Goal: Task Accomplishment & Management: Use online tool/utility

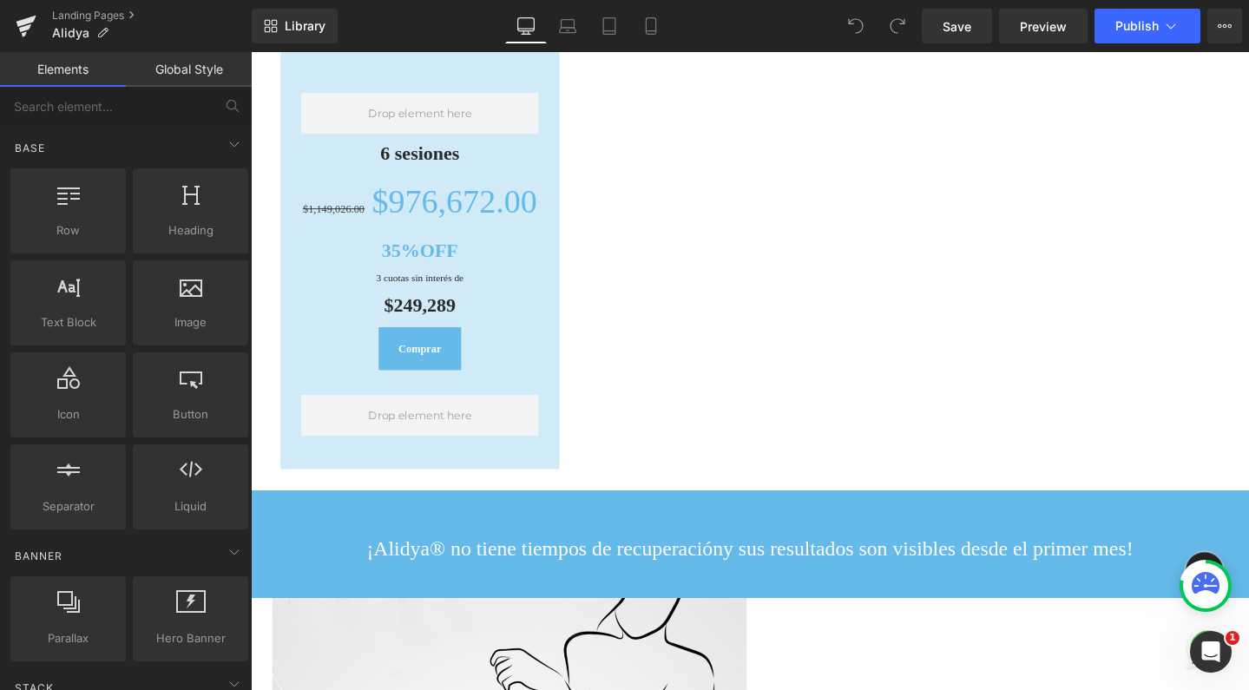
scroll to position [1646, 0]
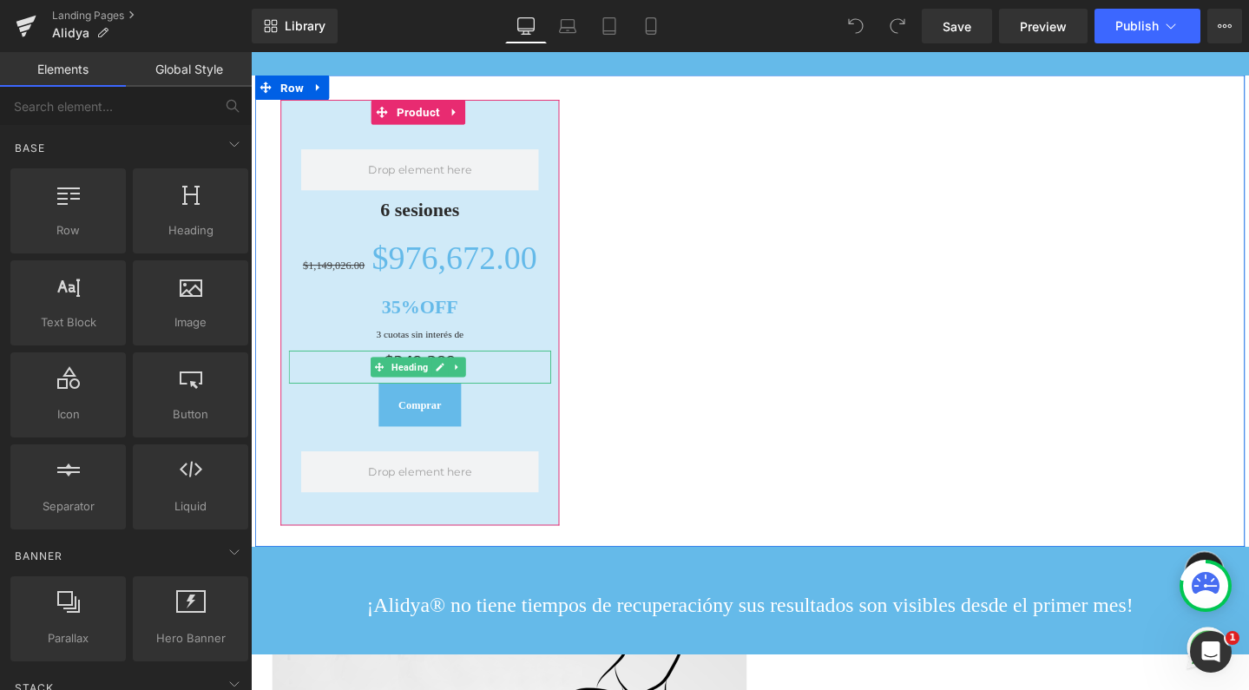
drag, startPoint x: 395, startPoint y: 273, endPoint x: 493, endPoint y: 266, distance: 98.4
click at [395, 366] on div "$249,289 Heading" at bounding box center [429, 383] width 276 height 35
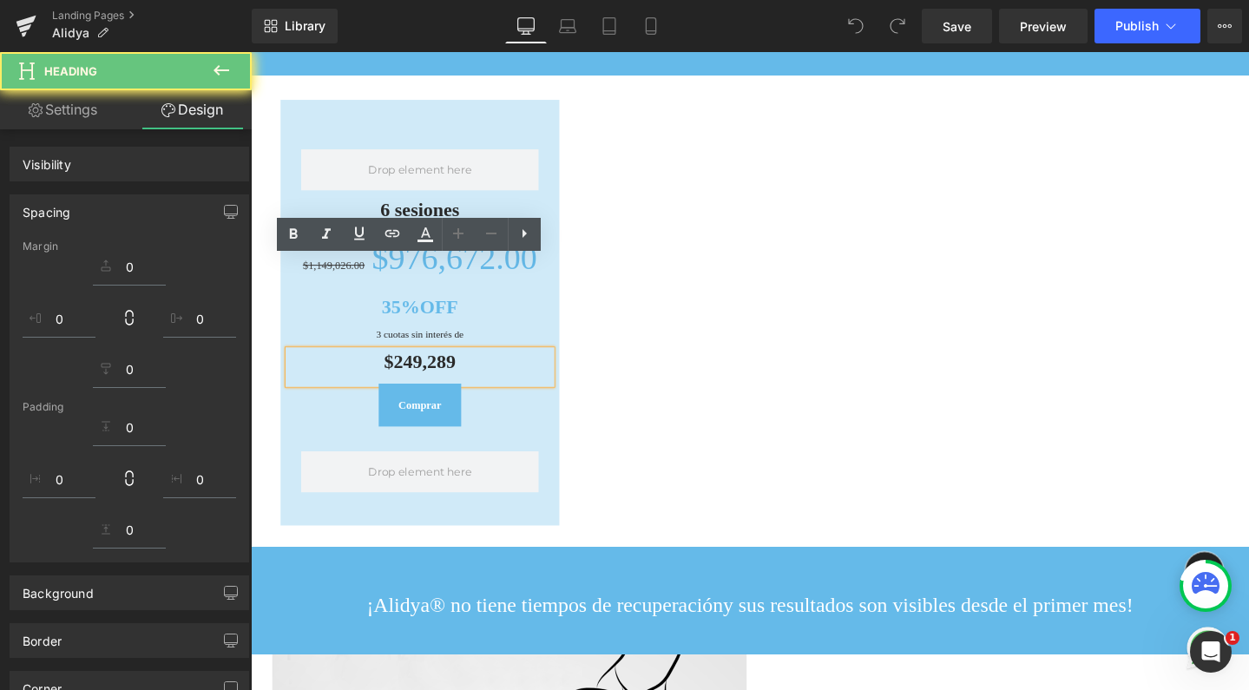
click at [493, 366] on div "$249,289" at bounding box center [429, 383] width 276 height 35
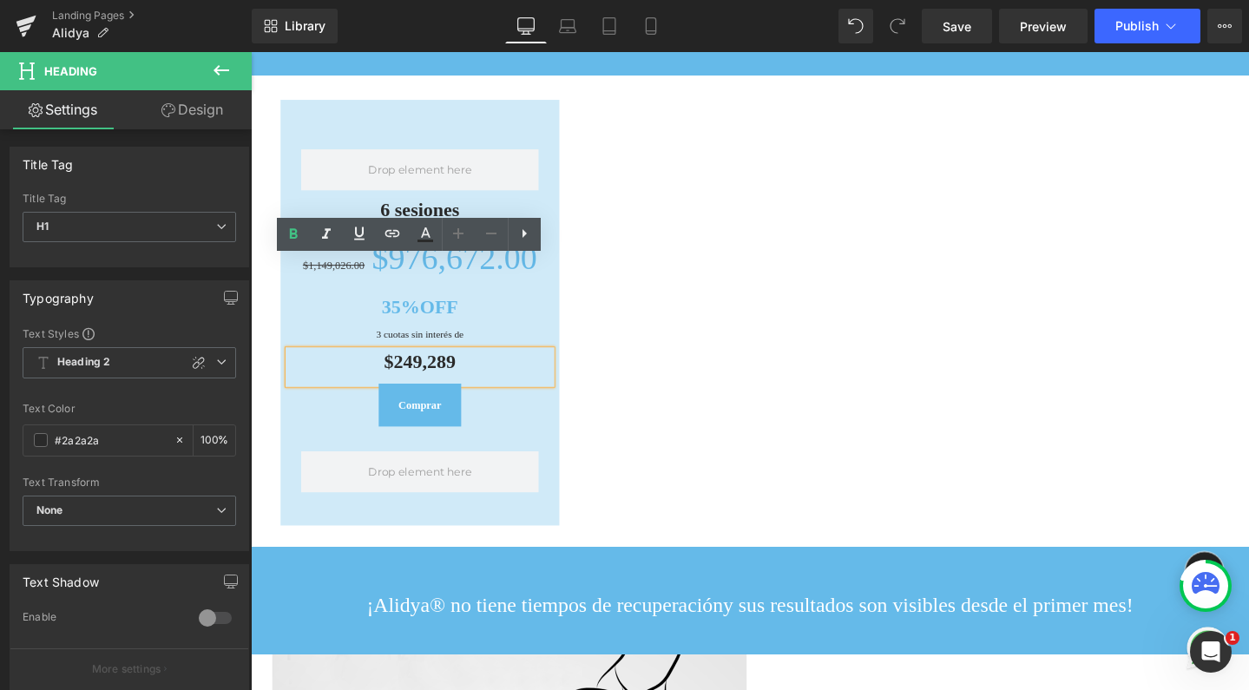
click at [386, 366] on h1 "$249,289" at bounding box center [429, 378] width 276 height 24
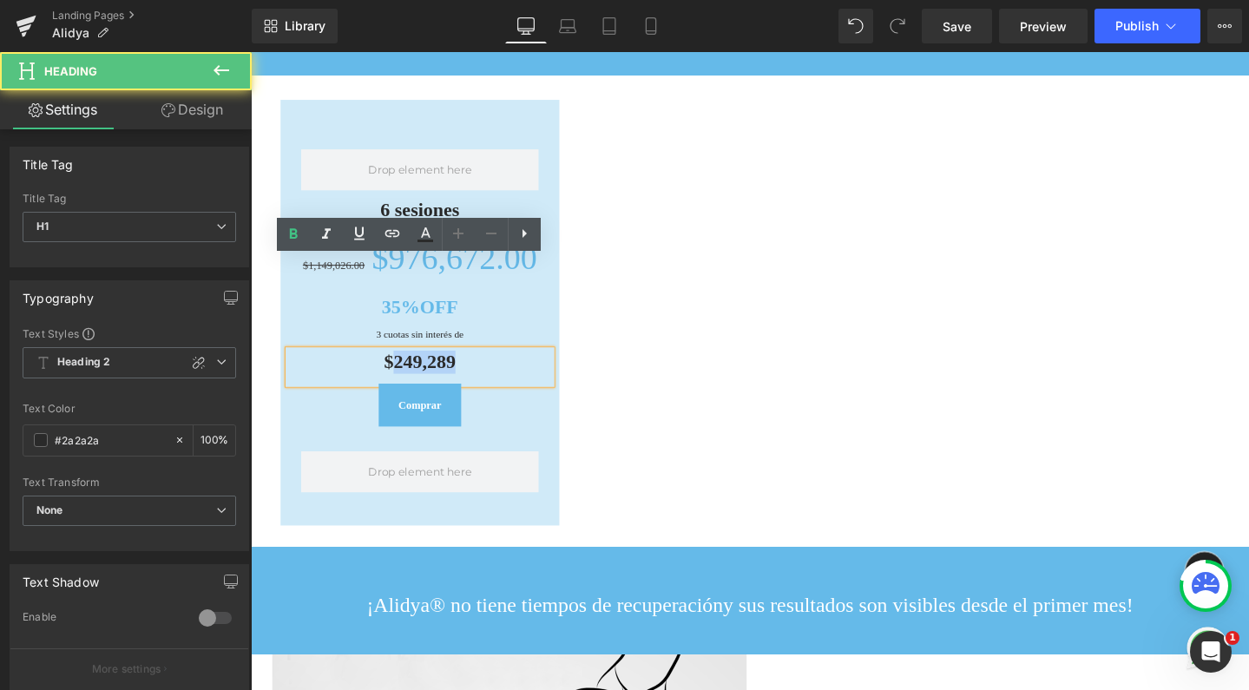
click at [386, 366] on h1 "$249,289" at bounding box center [429, 378] width 276 height 24
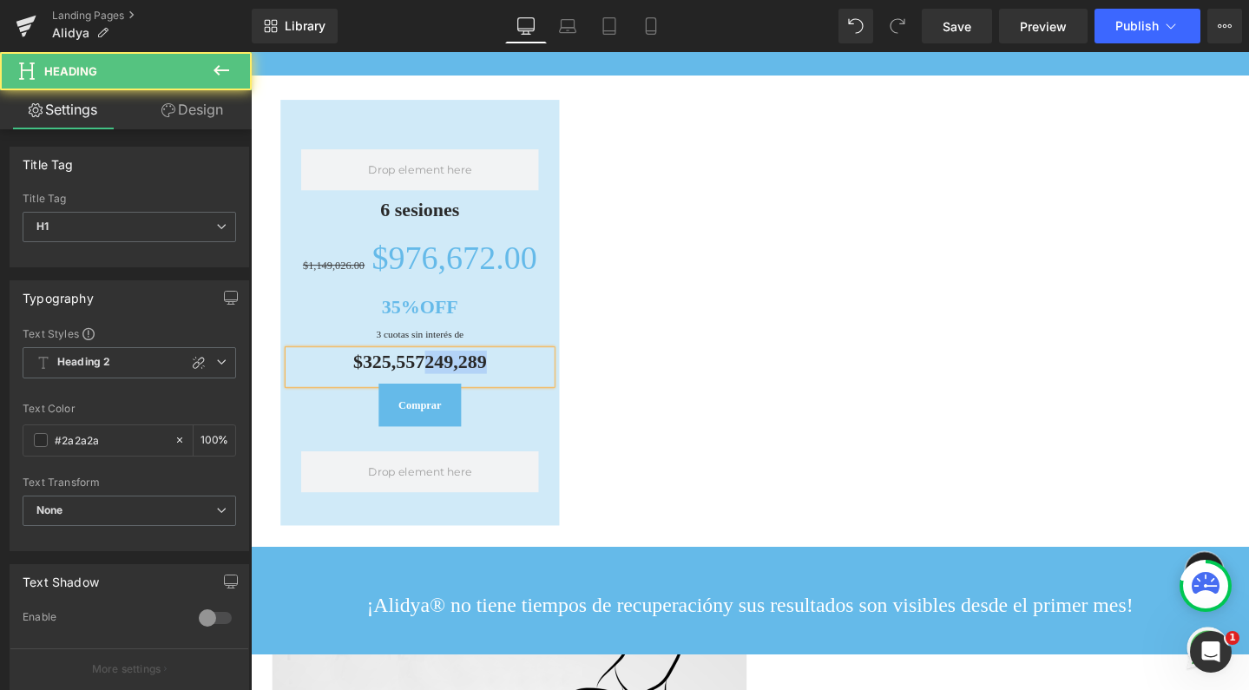
drag, startPoint x: 429, startPoint y: 282, endPoint x: 520, endPoint y: 285, distance: 91.1
click at [520, 366] on h1 "$325,557249,289" at bounding box center [429, 378] width 276 height 24
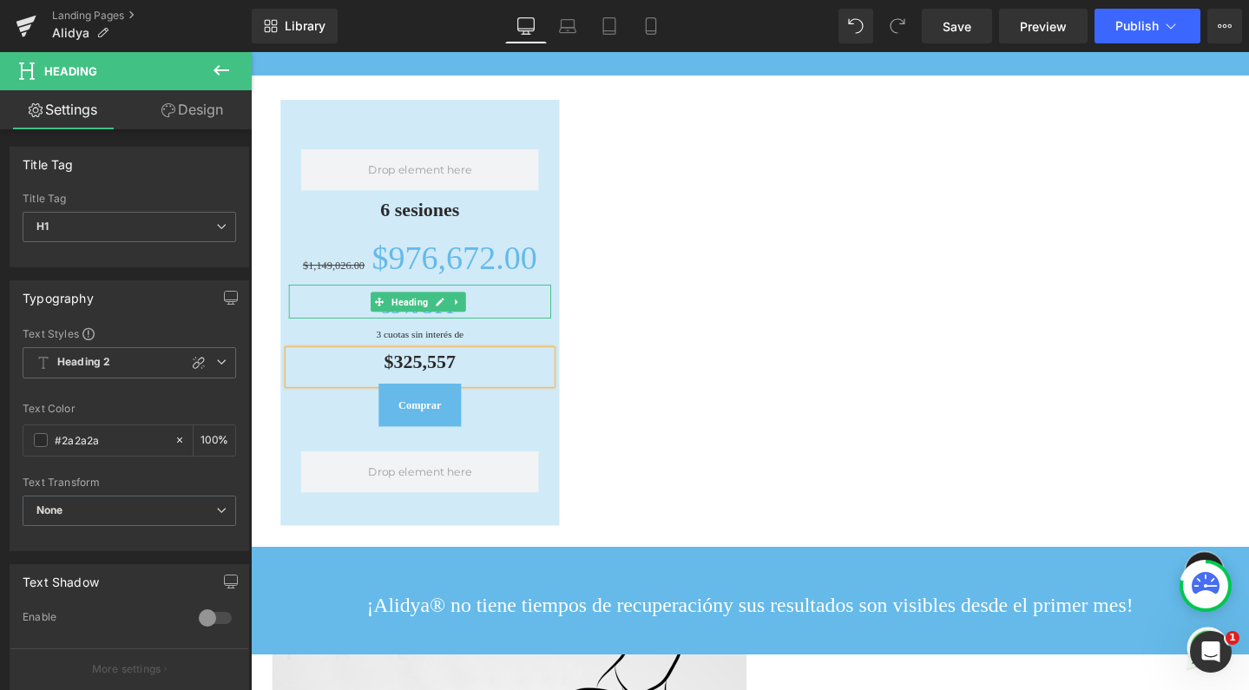
click at [398, 305] on span "Heading" at bounding box center [418, 315] width 46 height 21
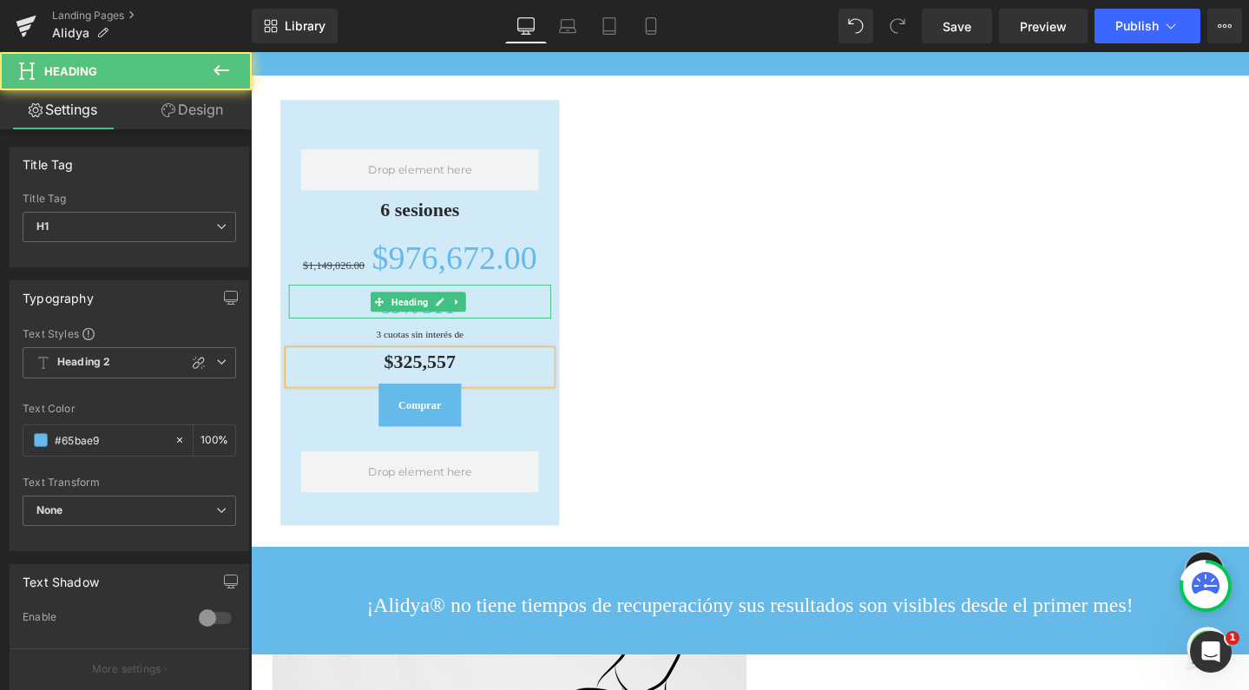
click at [358, 309] on h1 "35%OFF" at bounding box center [429, 321] width 276 height 24
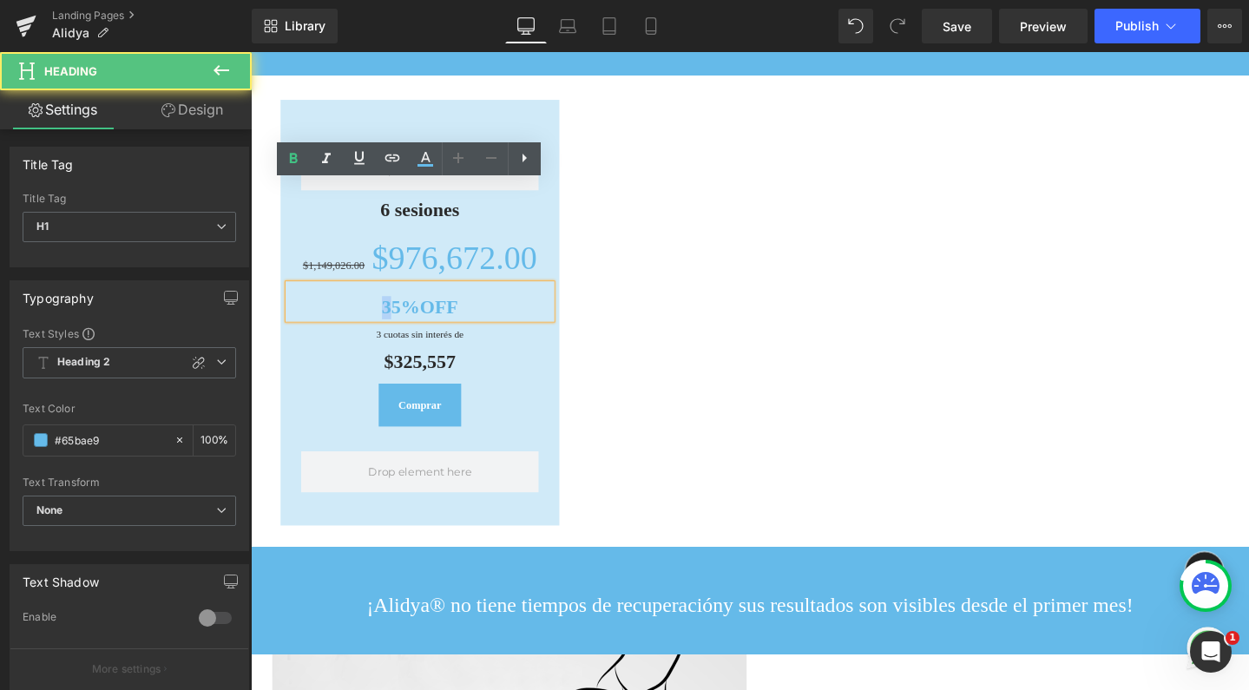
click at [391, 309] on strong "35%OFF" at bounding box center [429, 320] width 81 height 23
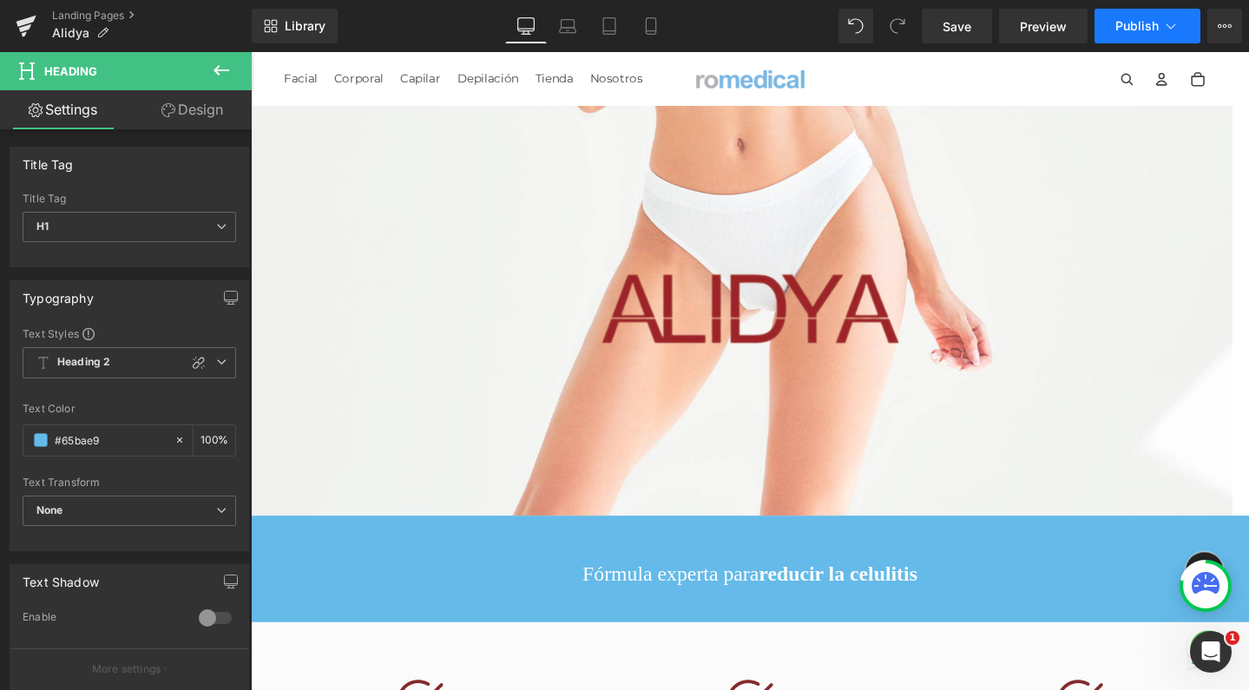
scroll to position [0, 0]
click at [1121, 30] on span "Publish" at bounding box center [1136, 26] width 43 height 14
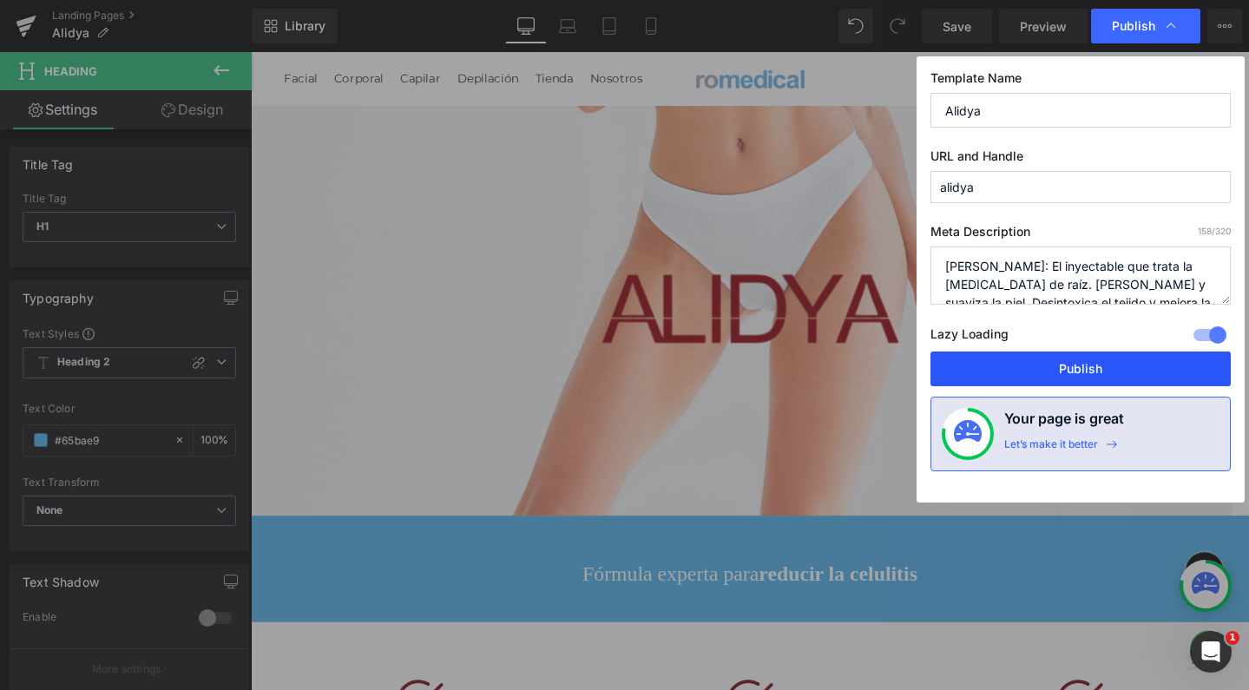
click at [0, 0] on button "Publish" at bounding box center [0, 0] width 0 height 0
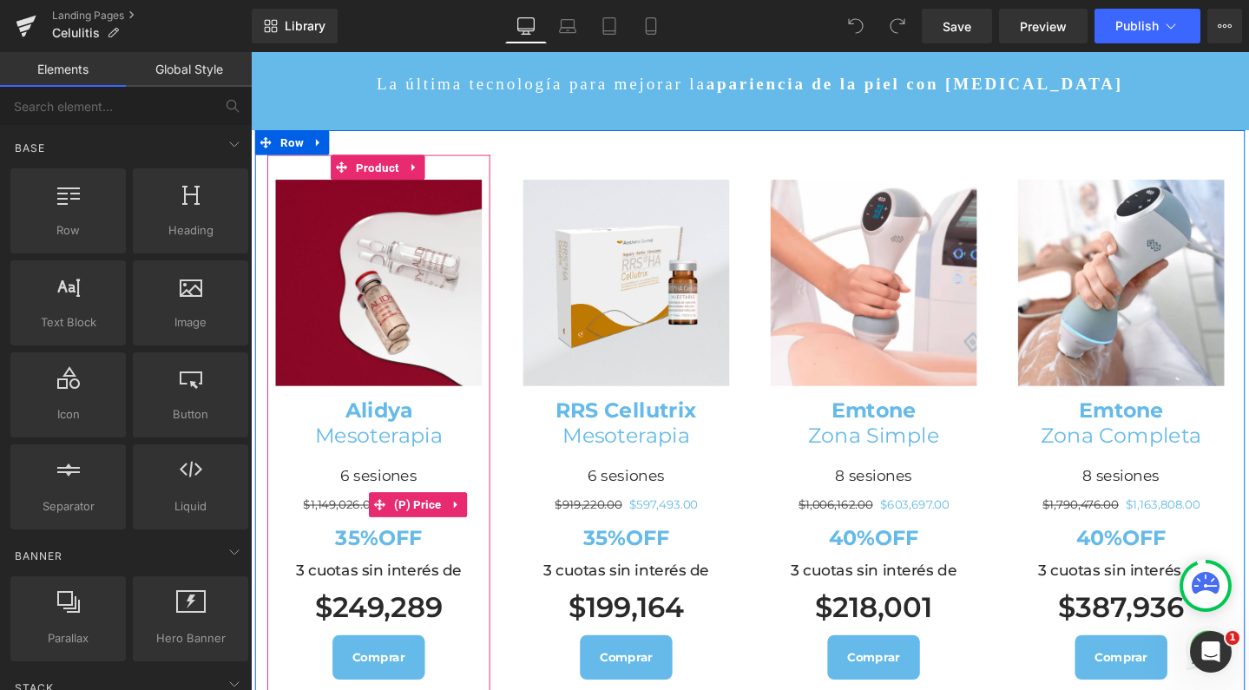
scroll to position [548, 0]
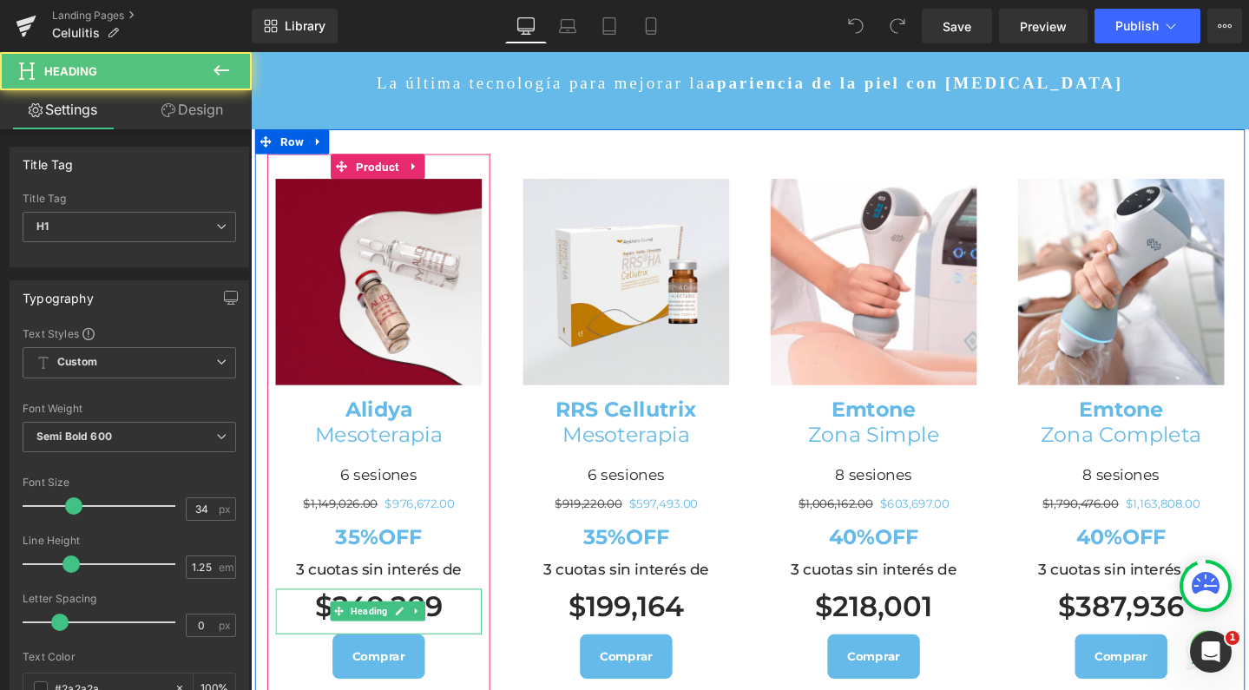
click at [325, 617] on h1 "$249,289" at bounding box center [385, 635] width 217 height 37
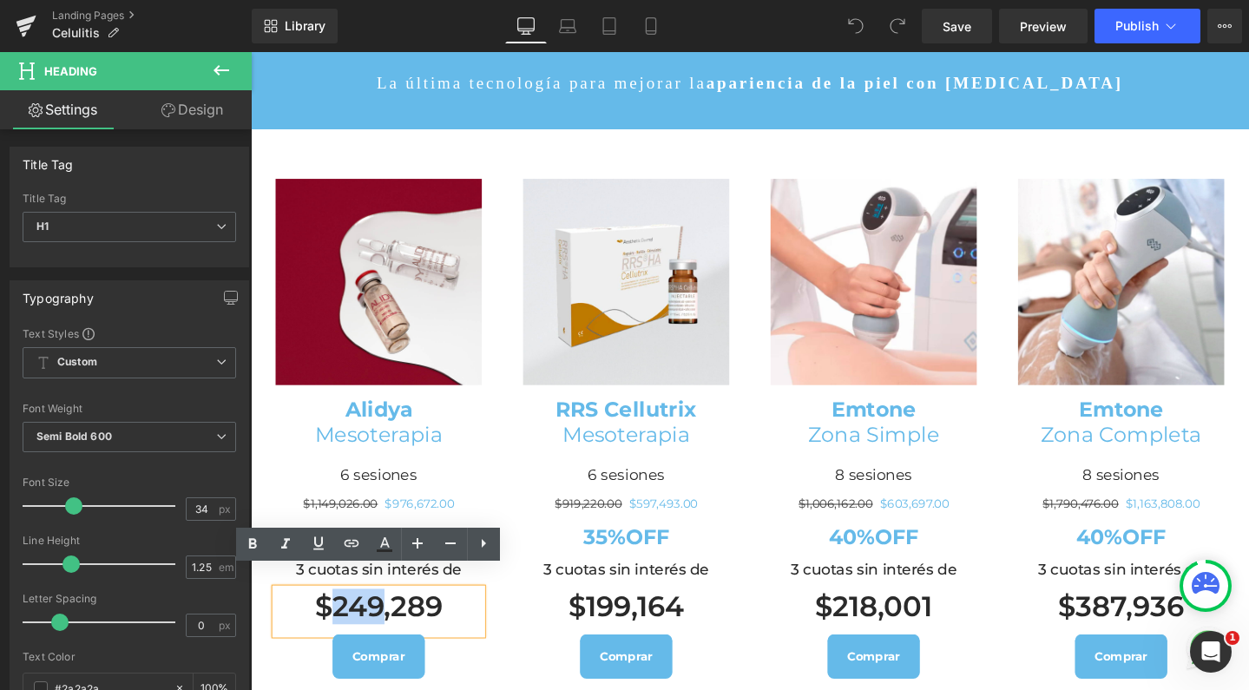
drag, startPoint x: 80, startPoint y: 557, endPoint x: 134, endPoint y: 554, distance: 53.9
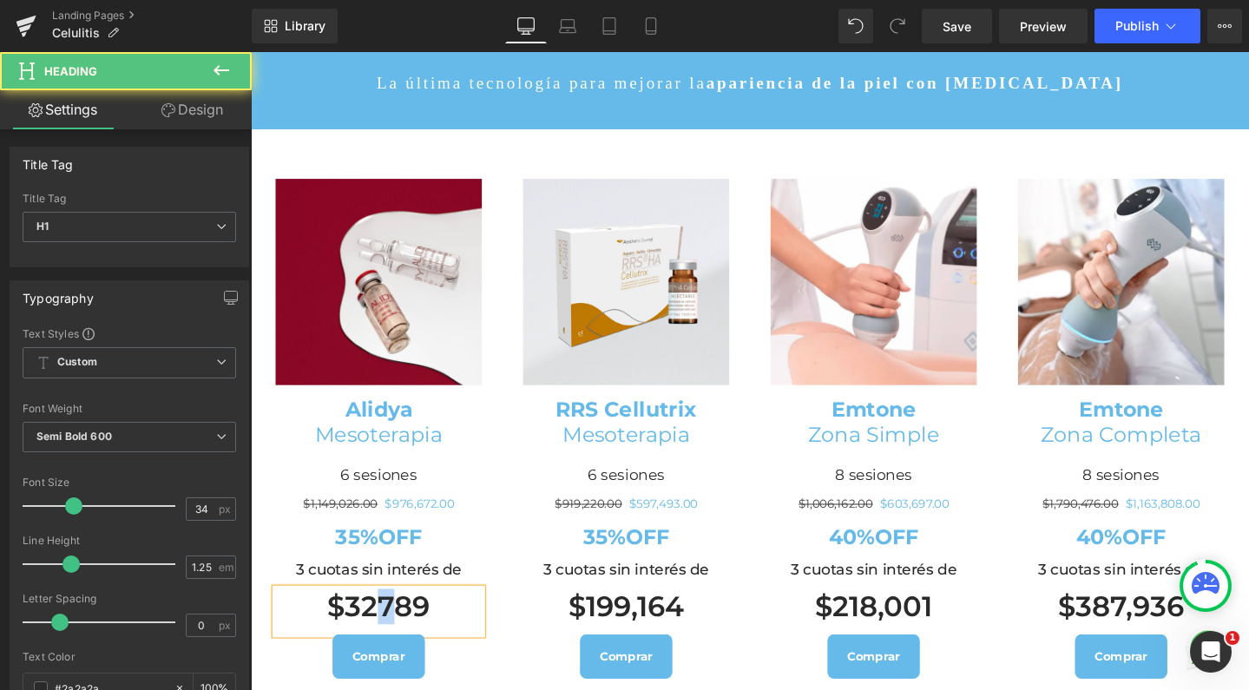
click at [409, 617] on h1 "$32789" at bounding box center [385, 635] width 217 height 37
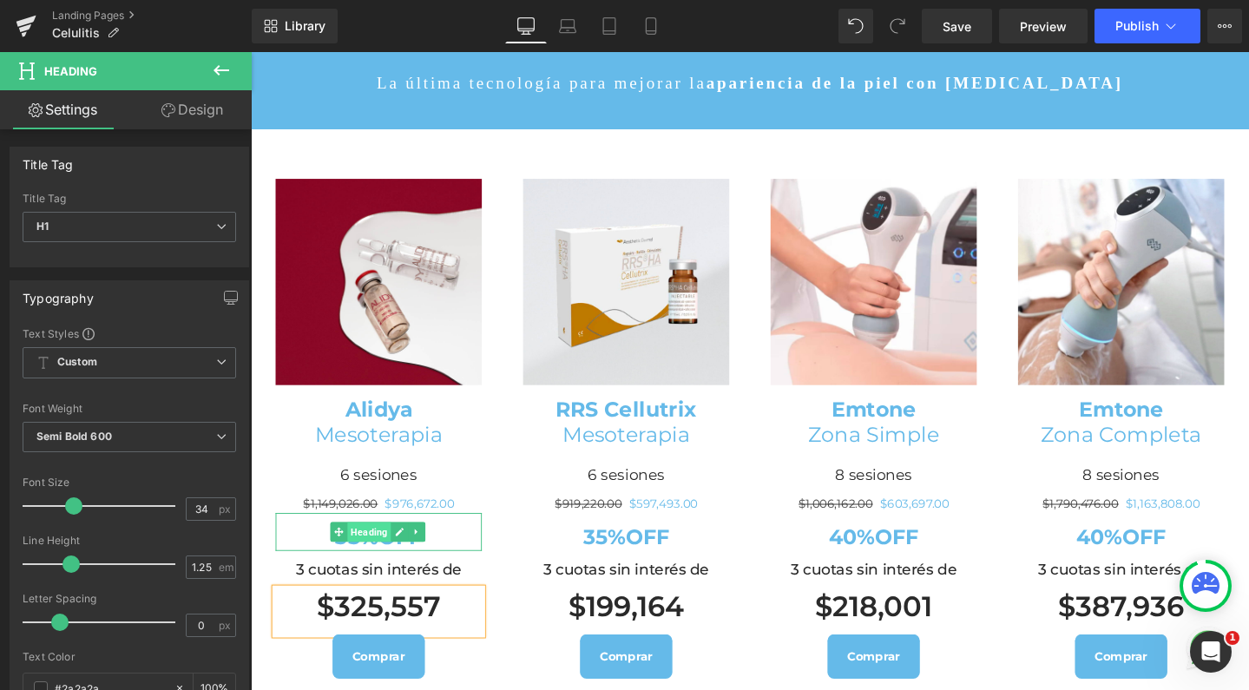
click at [352, 547] on span "Heading" at bounding box center [375, 557] width 46 height 21
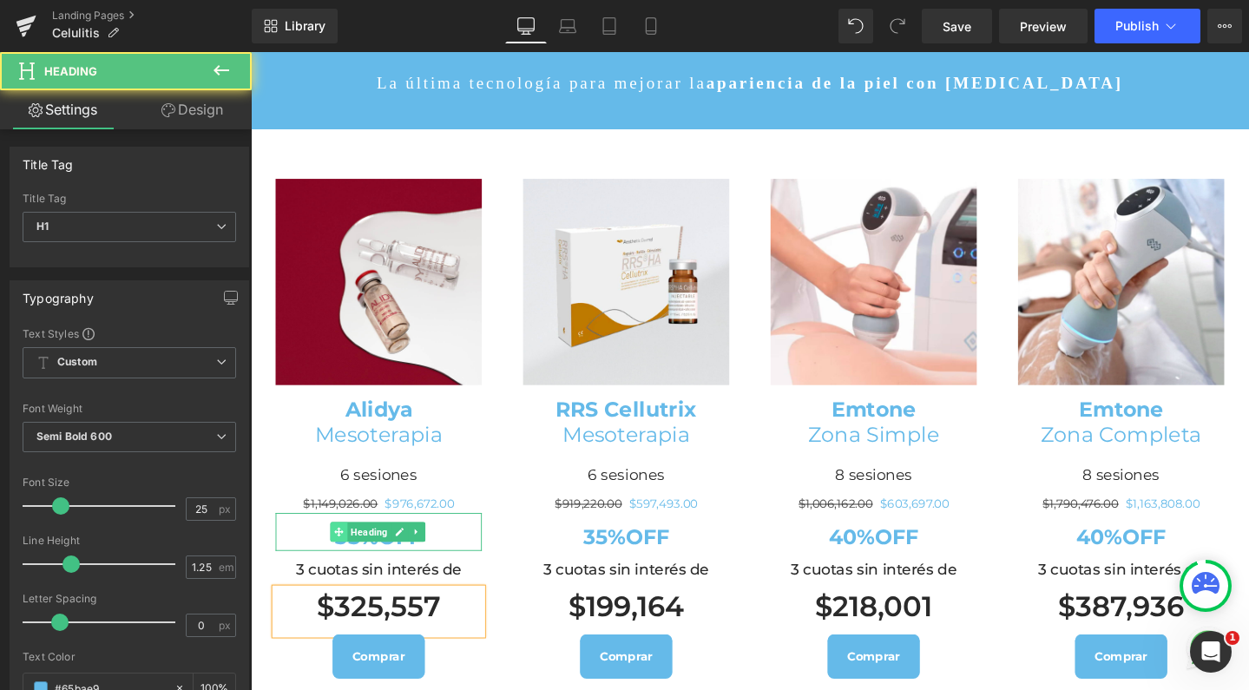
click at [338, 547] on span at bounding box center [343, 557] width 18 height 21
click at [351, 549] on strong "35%OFF" at bounding box center [385, 562] width 91 height 26
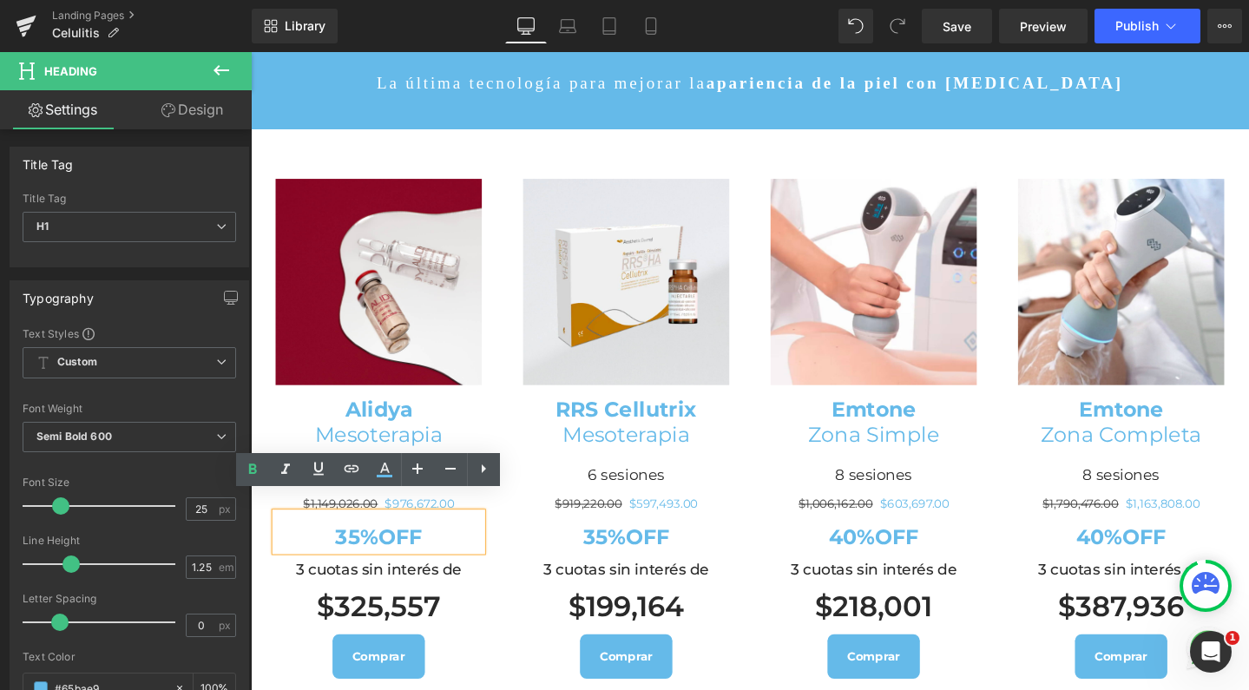
click at [344, 549] on strong "35%OFF" at bounding box center [385, 562] width 91 height 26
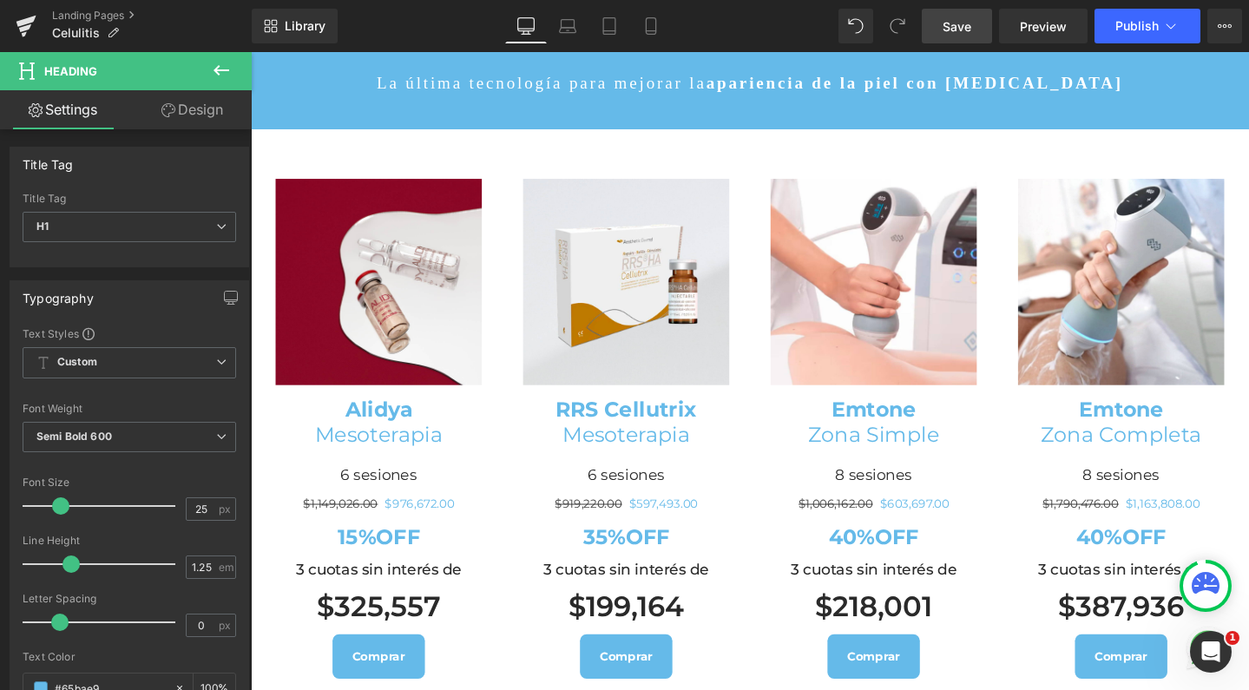
click at [973, 26] on link "Save" at bounding box center [957, 26] width 70 height 35
click at [1120, 28] on span "Publish" at bounding box center [1136, 26] width 43 height 14
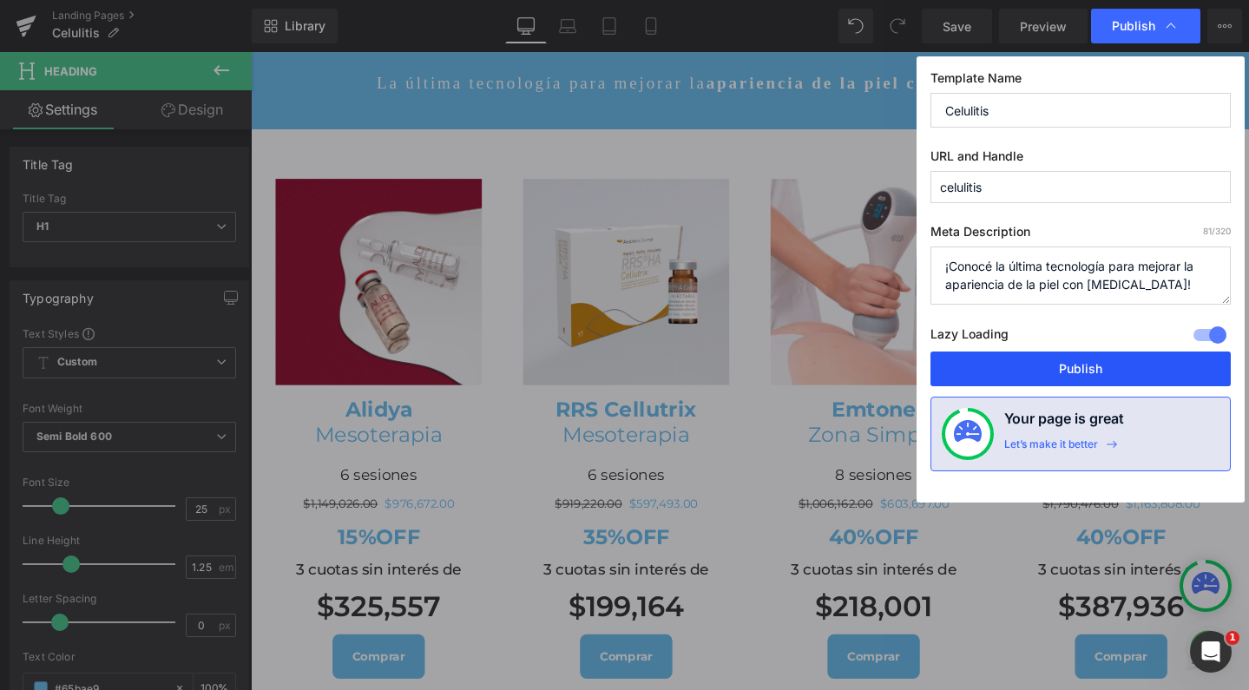
click at [0, 0] on button "Publish" at bounding box center [0, 0] width 0 height 0
